Goal: Task Accomplishment & Management: Manage account settings

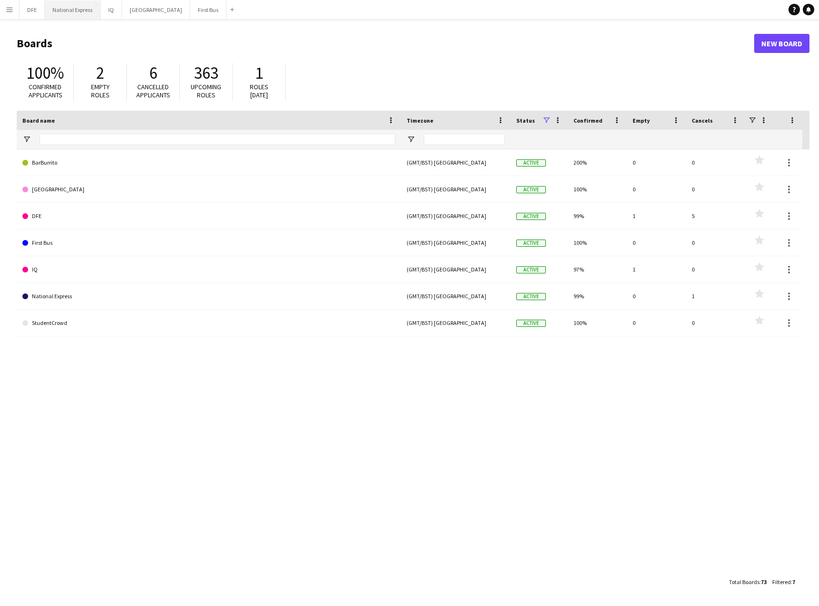
click at [68, 13] on button "National Express Close" at bounding box center [73, 9] width 56 height 19
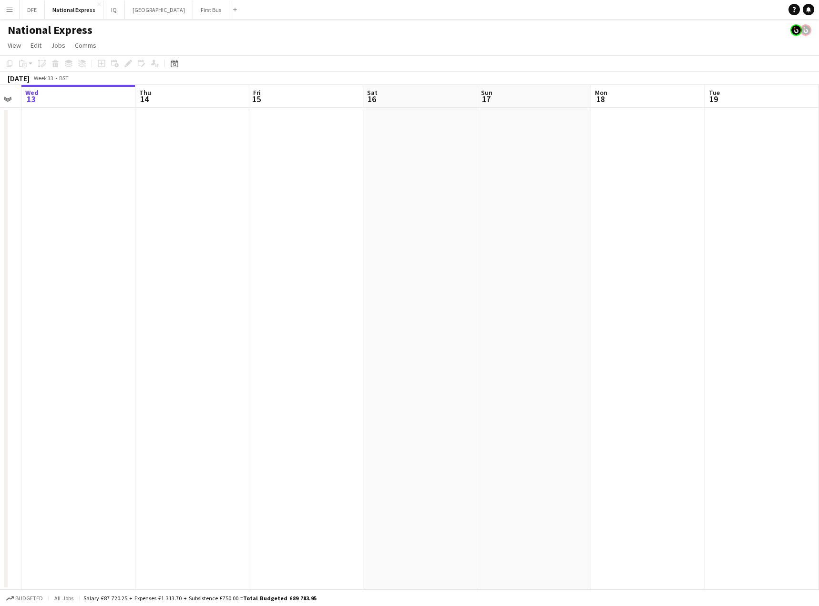
drag, startPoint x: -64, startPoint y: 211, endPoint x: -40, endPoint y: 206, distance: 25.4
click at [0, 206] on html "Menu Boards Boards Boards All jobs Status Workforce Workforce My Workforce Recr…" at bounding box center [409, 303] width 819 height 606
drag, startPoint x: -78, startPoint y: 280, endPoint x: 425, endPoint y: 262, distance: 503.9
click at [0, 279] on html "Menu Boards Boards Boards All jobs Status Workforce Workforce My Workforce Recr…" at bounding box center [409, 303] width 819 height 606
drag, startPoint x: 543, startPoint y: 258, endPoint x: 353, endPoint y: 247, distance: 190.1
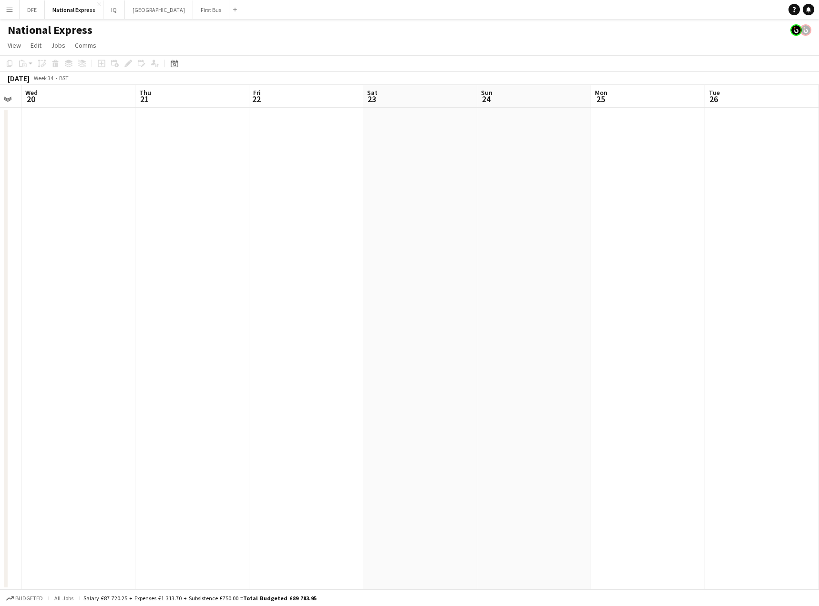
click at [0, 275] on html "Menu Boards Boards Boards All jobs Status Workforce Workforce My Workforce Recr…" at bounding box center [409, 303] width 819 height 606
drag, startPoint x: 378, startPoint y: 250, endPoint x: 178, endPoint y: 244, distance: 199.9
click at [43, 265] on app-calendar-viewport "Sun 24 Mon 25 Tue 26 Wed 27 Thu 28 Fri 29 Sat 30 Sun 31 Mon 1 Tue 2 Wed 3 Thu 4…" at bounding box center [409, 337] width 819 height 505
drag, startPoint x: 566, startPoint y: 239, endPoint x: 62, endPoint y: 261, distance: 505.5
click at [62, 261] on app-calendar-viewport "Sun 24 Mon 25 Tue 26 Wed 27 Thu 28 Fri 29 Sat 30 Sun 31 Mon 1 Tue 2 Wed 3 Thu 4…" at bounding box center [409, 337] width 819 height 505
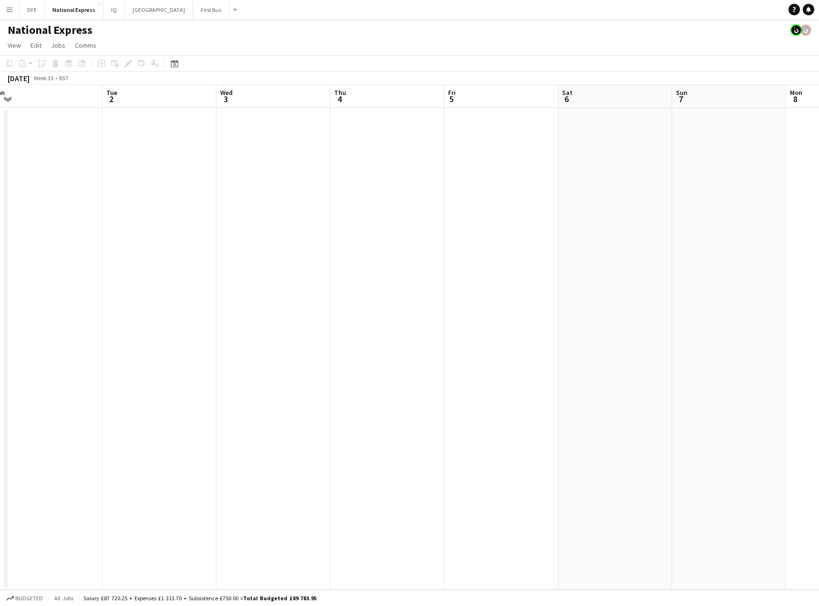
drag, startPoint x: 590, startPoint y: 254, endPoint x: 86, endPoint y: 258, distance: 503.6
click at [70, 263] on app-calendar-viewport "Fri 29 Sat 30 Sun 31 Mon 1 Tue 2 Wed 3 Thu 4 Fri 5 Sat 6 Sun 7 Mon 8 Tue 9 Wed …" at bounding box center [409, 337] width 819 height 505
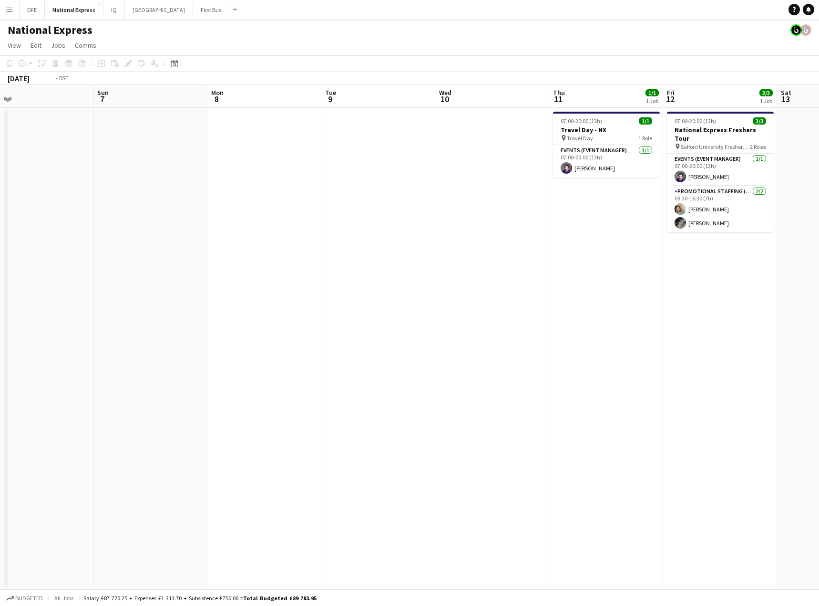
drag, startPoint x: 644, startPoint y: 246, endPoint x: 205, endPoint y: 252, distance: 439.2
click at [177, 259] on app-calendar-viewport "Wed 3 Thu 4 Fri 5 Sat 6 Sun 7 Mon 8 Tue 9 Wed 10 Thu 11 1/1 1 Job Fri 12 3/3 1 …" at bounding box center [409, 337] width 819 height 505
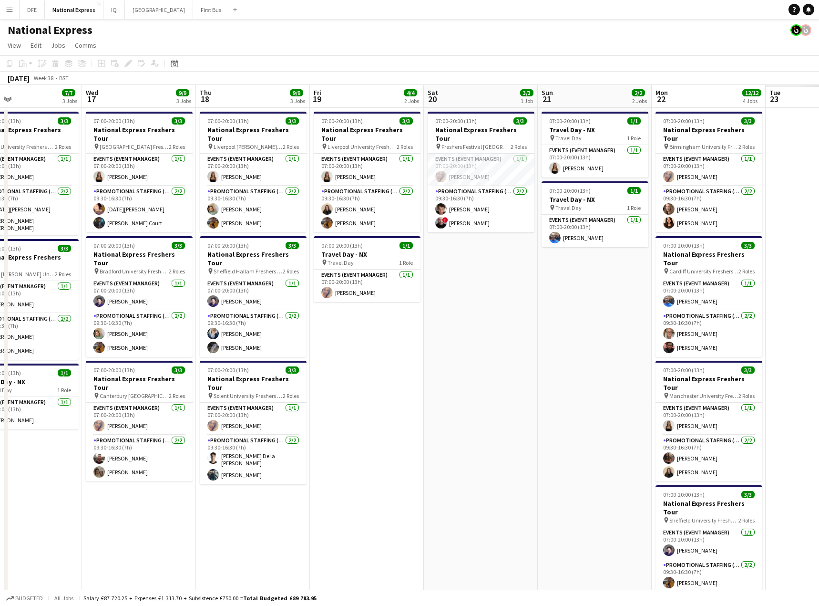
drag, startPoint x: 741, startPoint y: 226, endPoint x: 170, endPoint y: 260, distance: 571.9
click at [170, 262] on app-calendar-viewport "Sat 13 Sun 14 2/2 2 Jobs Mon 15 6/6 2 Jobs Tue 16 7/7 3 Jobs Wed 17 9/9 3 Jobs …" at bounding box center [409, 356] width 819 height 543
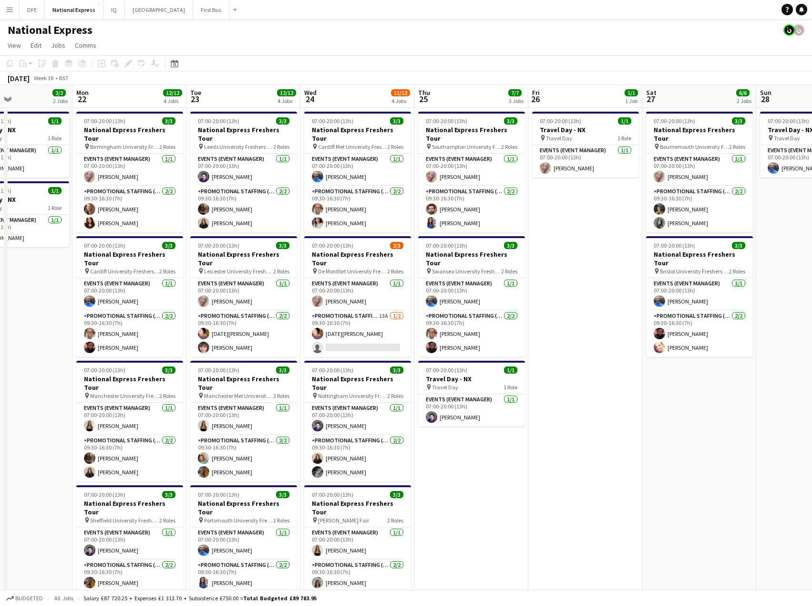
scroll to position [0, 292]
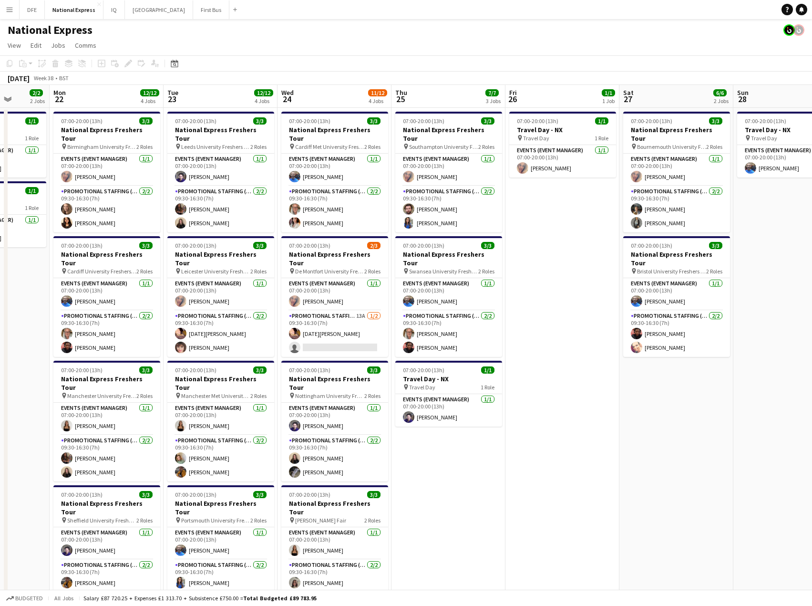
drag, startPoint x: 593, startPoint y: 267, endPoint x: 204, endPoint y: 285, distance: 390.0
click at [204, 285] on app-calendar-viewport "Fri 19 4/4 2 Jobs Sat 20 3/3 1 Job Sun 21 2/2 2 Jobs Mon 22 12/12 4 Jobs Tue 23…" at bounding box center [406, 356] width 812 height 543
click at [335, 330] on app-card-role "Promotional Staffing (Brand Ambassadors) 13A [DATE] 09:30-16:30 (7h) [DATE][PER…" at bounding box center [334, 333] width 107 height 46
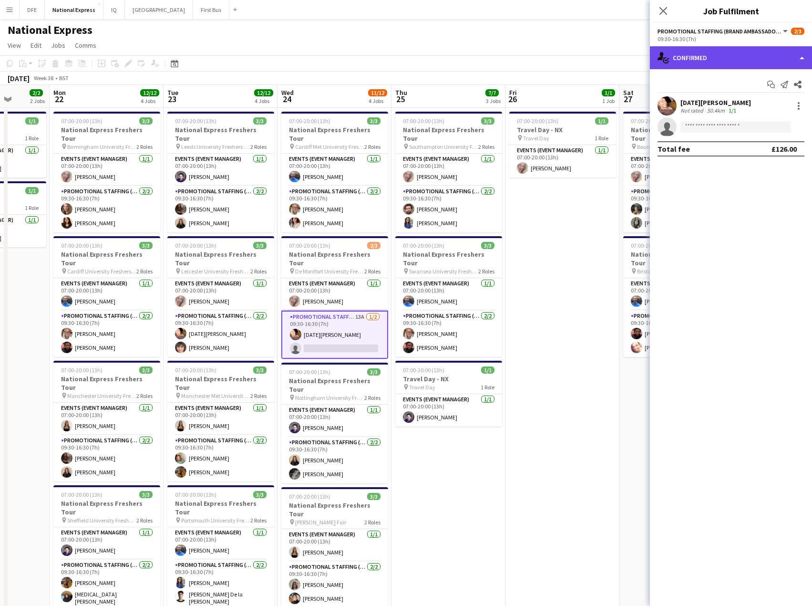
click at [706, 55] on div "single-neutral-actions-check-2 Confirmed" at bounding box center [731, 57] width 162 height 23
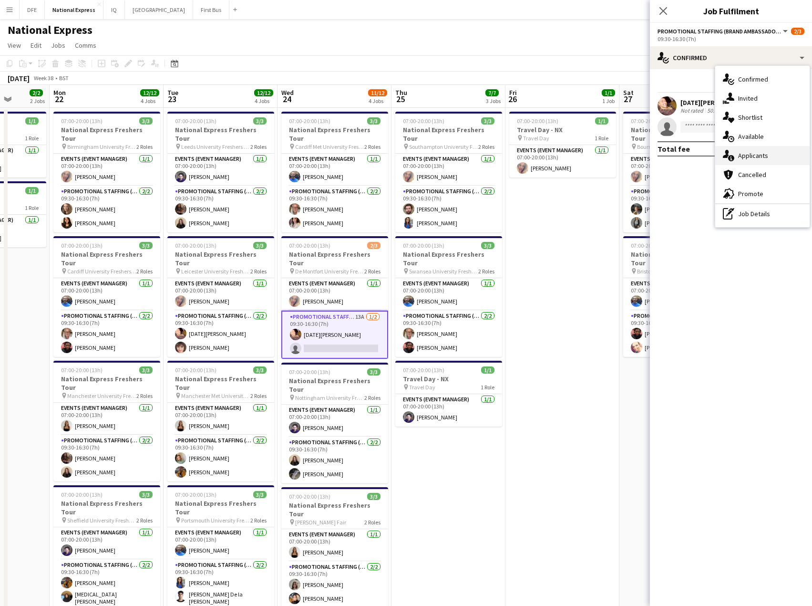
click at [767, 155] on div "single-neutral-actions-information Applicants" at bounding box center [762, 155] width 94 height 19
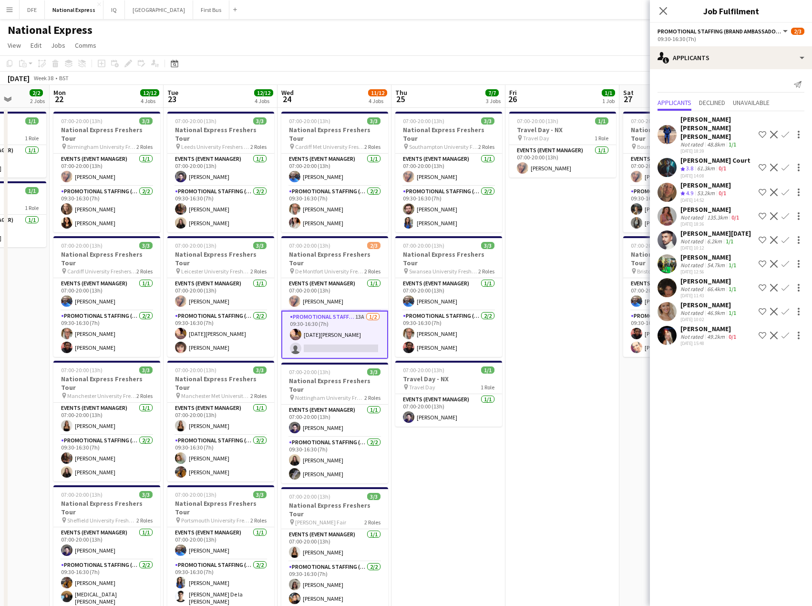
click at [702, 333] on div "Not rated" at bounding box center [692, 336] width 25 height 7
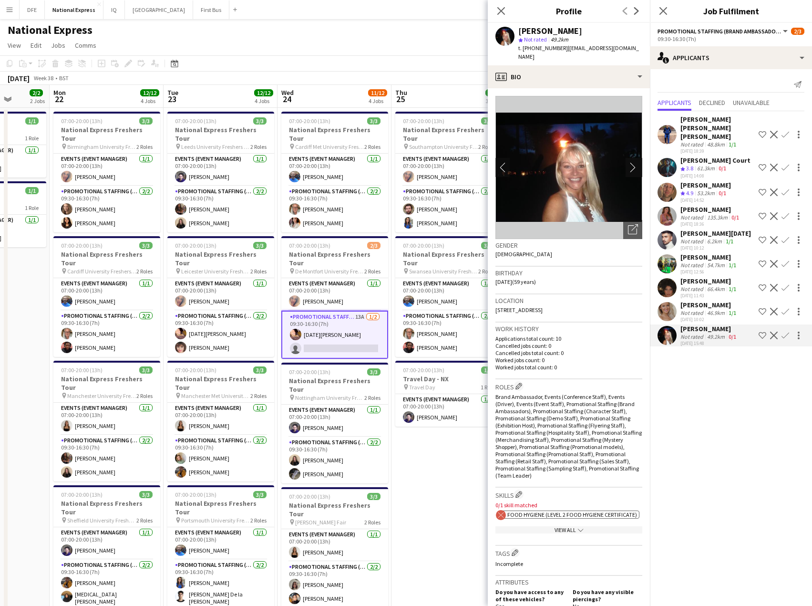
click at [628, 162] on app-icon "chevron-right" at bounding box center [635, 167] width 15 height 10
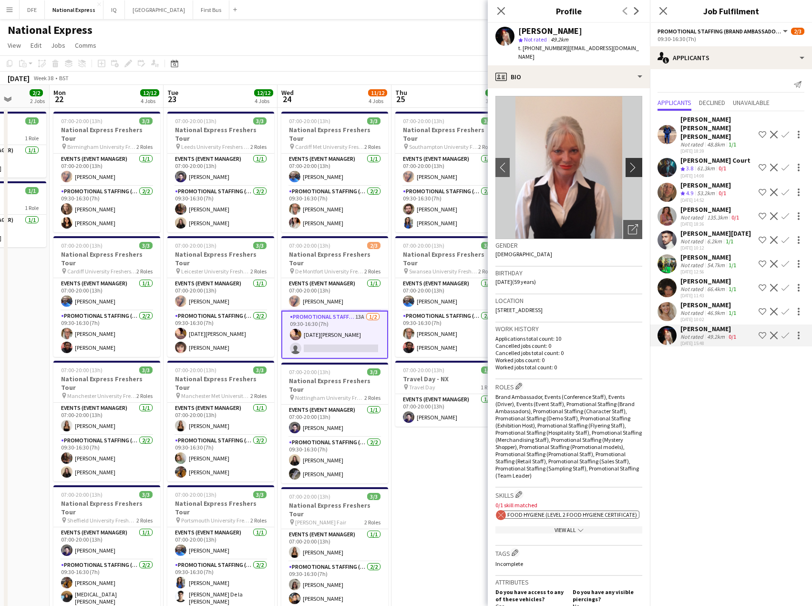
click at [628, 162] on app-icon "chevron-right" at bounding box center [635, 167] width 15 height 10
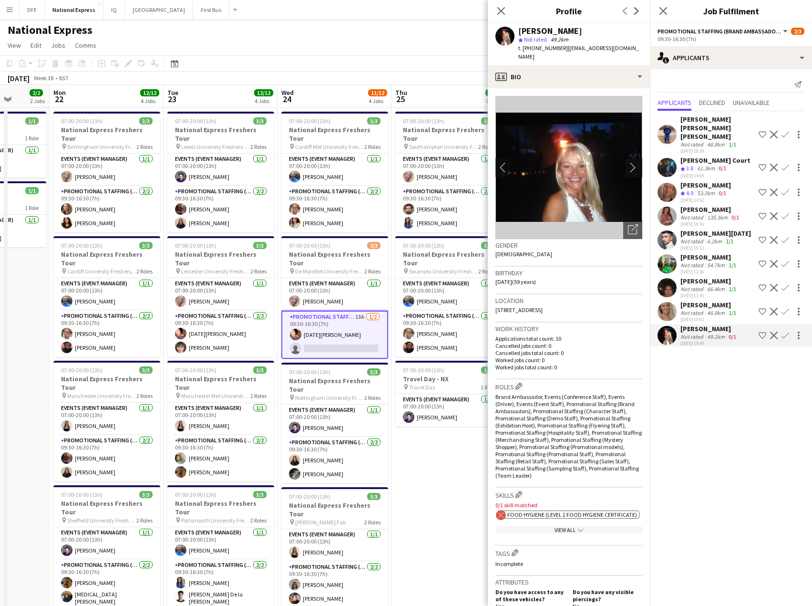
click at [628, 162] on app-icon "chevron-right" at bounding box center [635, 167] width 15 height 10
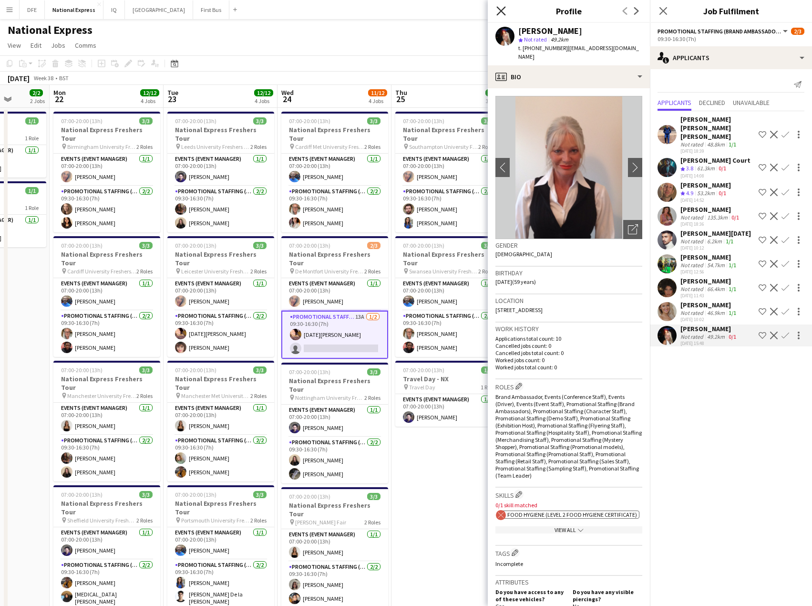
click at [500, 9] on icon "Close pop-in" at bounding box center [500, 10] width 9 height 9
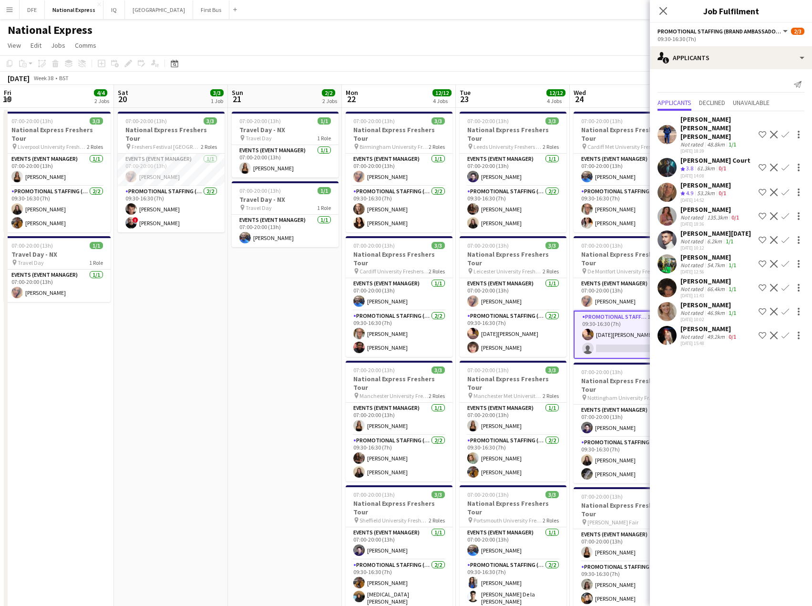
drag, startPoint x: 681, startPoint y: 152, endPoint x: 440, endPoint y: 167, distance: 241.8
click at [637, 148] on app-calendar-viewport "Wed 17 9/9 3 Jobs Thu 18 9/9 3 Jobs Fri 19 4/4 2 Jobs Sat 20 3/3 1 Job Sun 21 2…" at bounding box center [406, 356] width 812 height 543
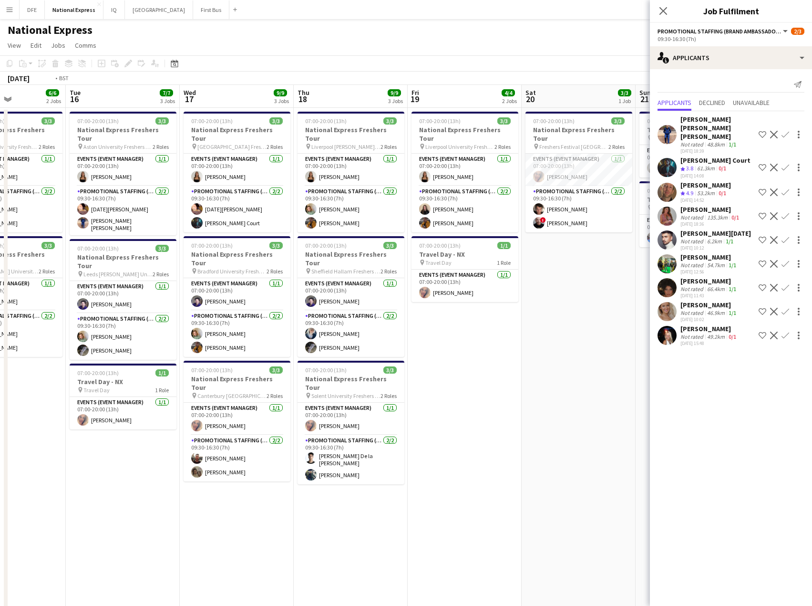
drag, startPoint x: 299, startPoint y: 137, endPoint x: 556, endPoint y: 117, distance: 258.8
click at [556, 124] on app-calendar-viewport "Sat 13 Sun 14 2/2 2 Jobs Mon 15 6/6 2 Jobs Tue 16 7/7 3 Jobs Wed 17 9/9 3 Jobs …" at bounding box center [406, 356] width 812 height 543
